Goal: Information Seeking & Learning: Check status

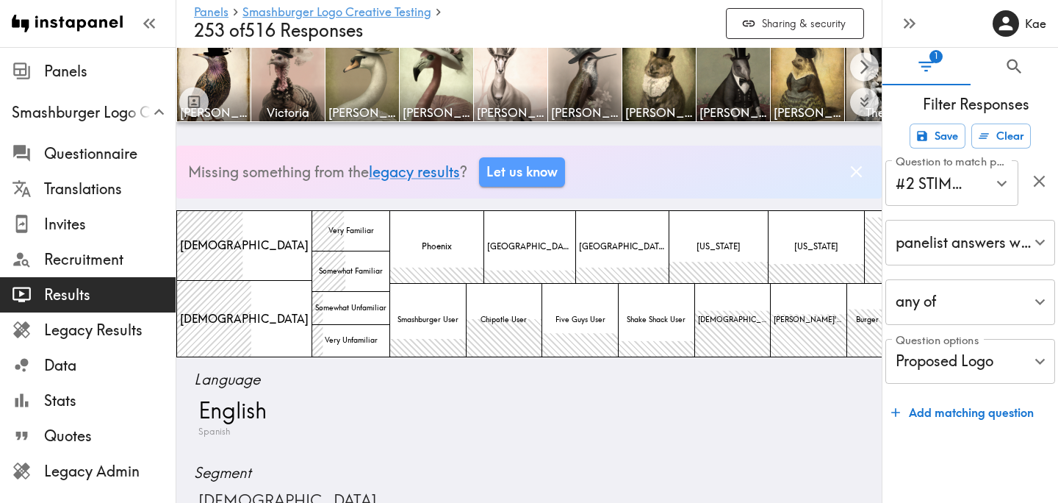
scroll to position [4629, 0]
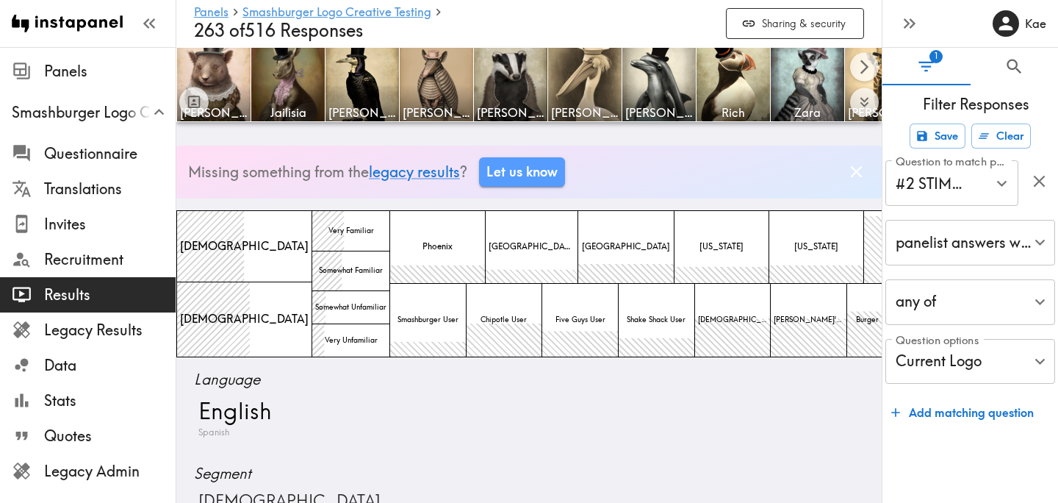
scroll to position [4655, 0]
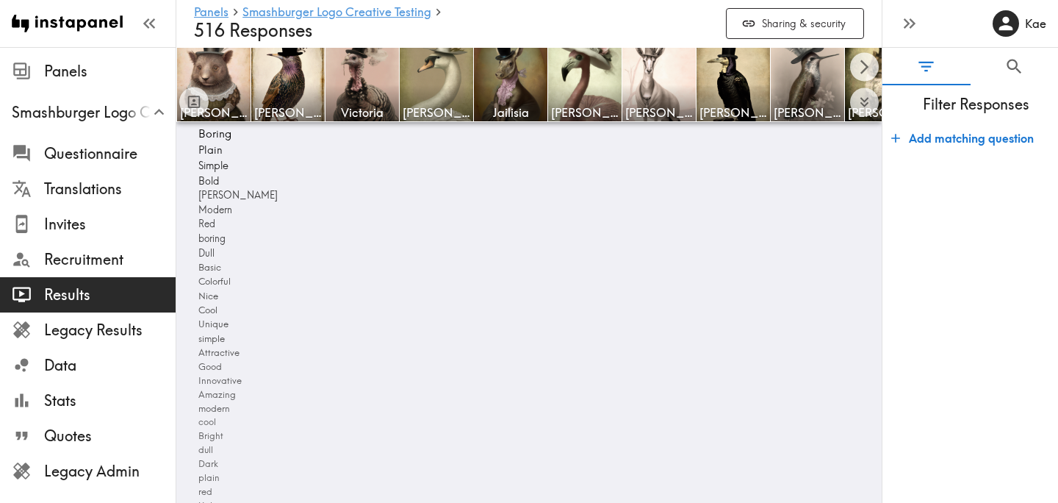
scroll to position [5168, 0]
